Goal: Navigation & Orientation: Find specific page/section

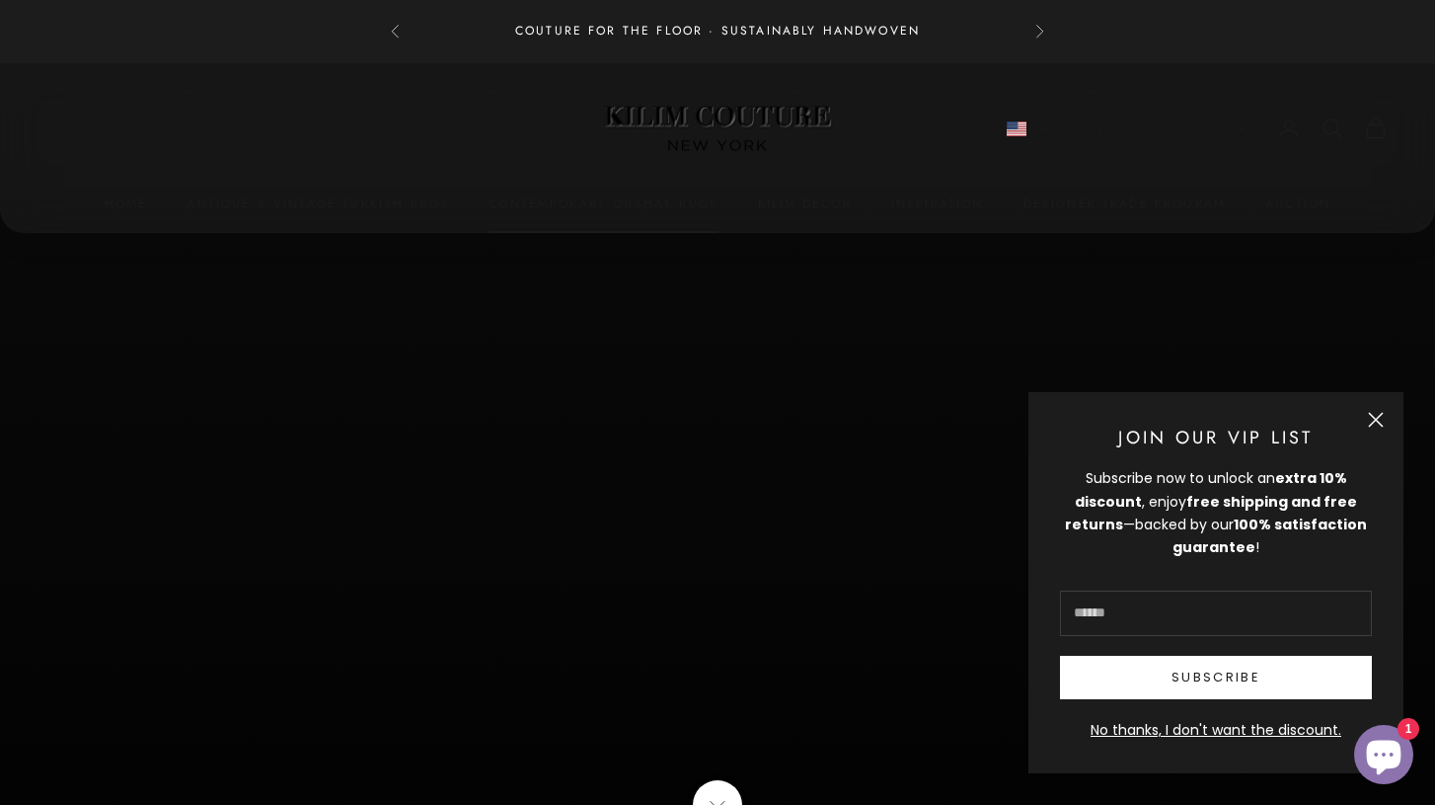
click at [678, 210] on link "Contemporary Oushak Rugs" at bounding box center [604, 203] width 230 height 20
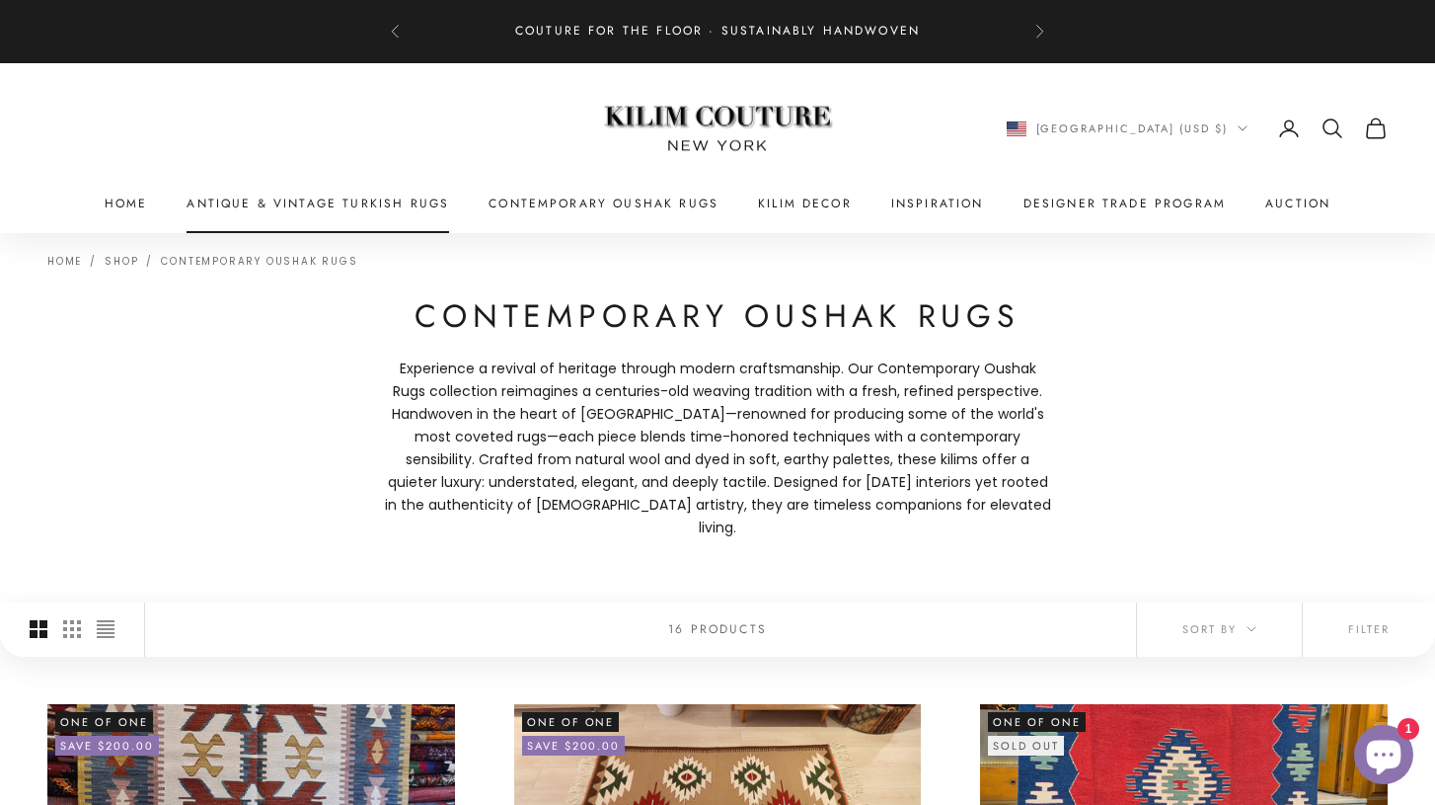
click at [378, 200] on link "Antique & Vintage Turkish Rugs" at bounding box center [318, 203] width 263 height 20
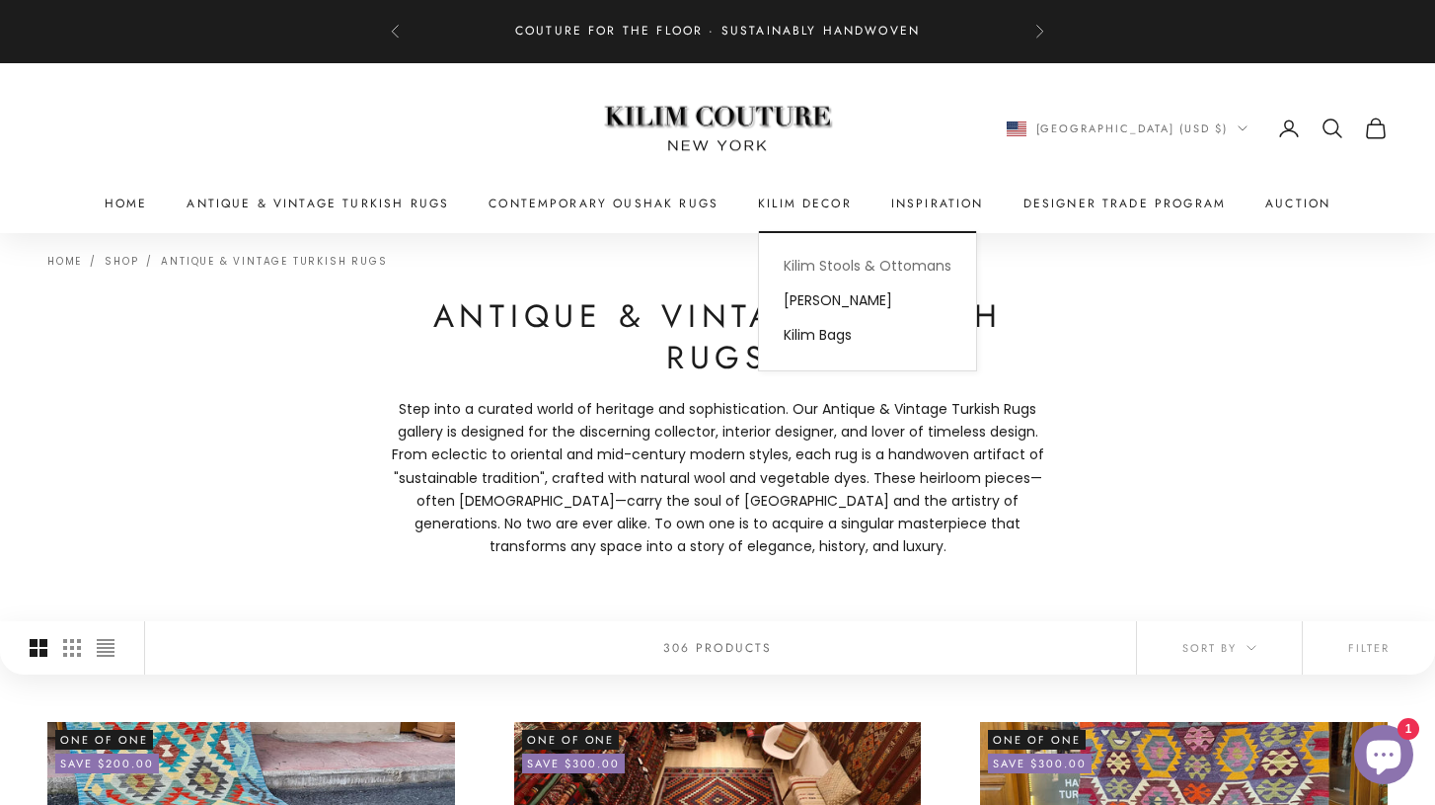
click at [809, 270] on link "Kilim Stools & Ottomans" at bounding box center [867, 266] width 217 height 35
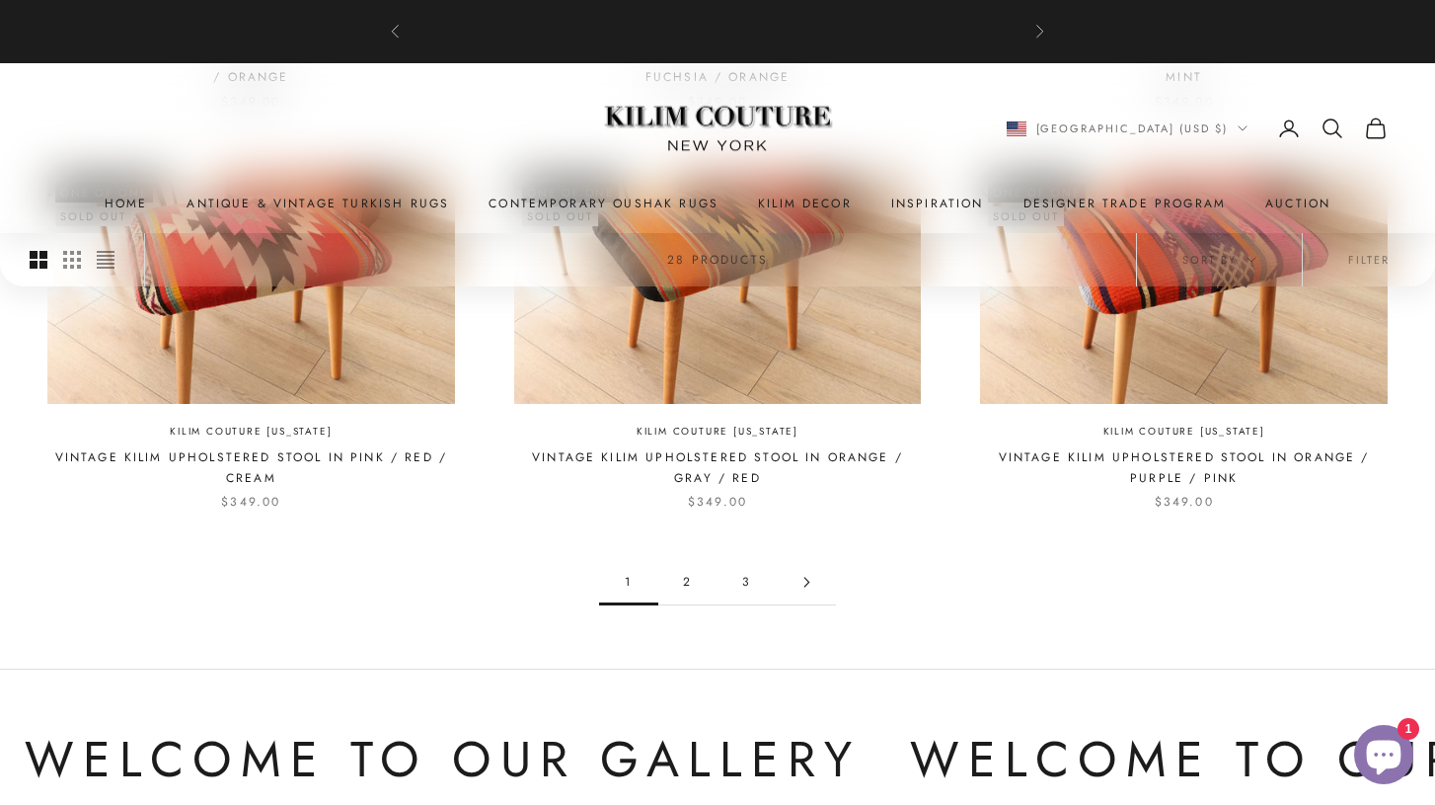
scroll to position [1683, 0]
click at [689, 591] on link "2" at bounding box center [687, 583] width 59 height 44
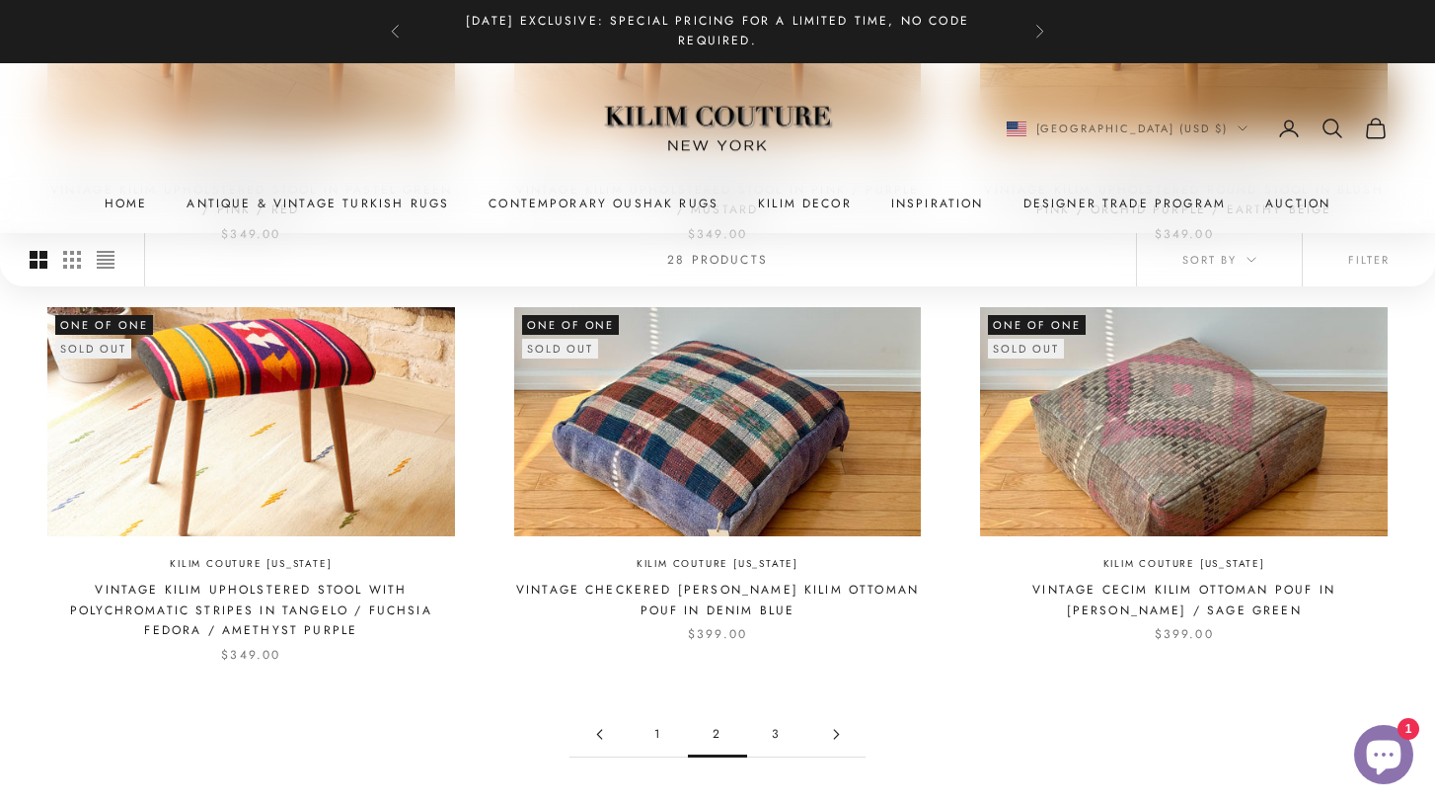
scroll to position [1518, 0]
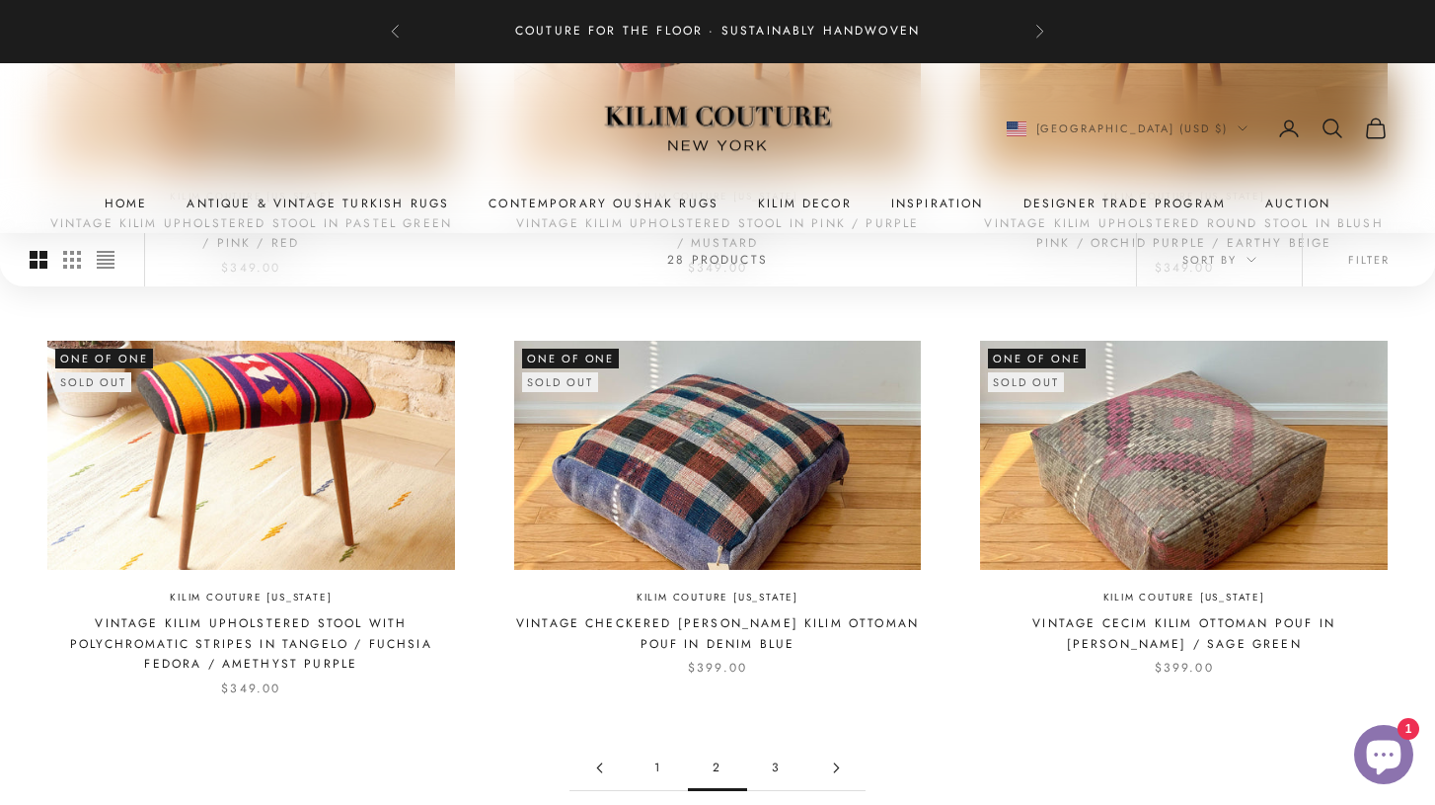
click at [778, 766] on link "3" at bounding box center [776, 767] width 59 height 44
